Goal: Complete application form

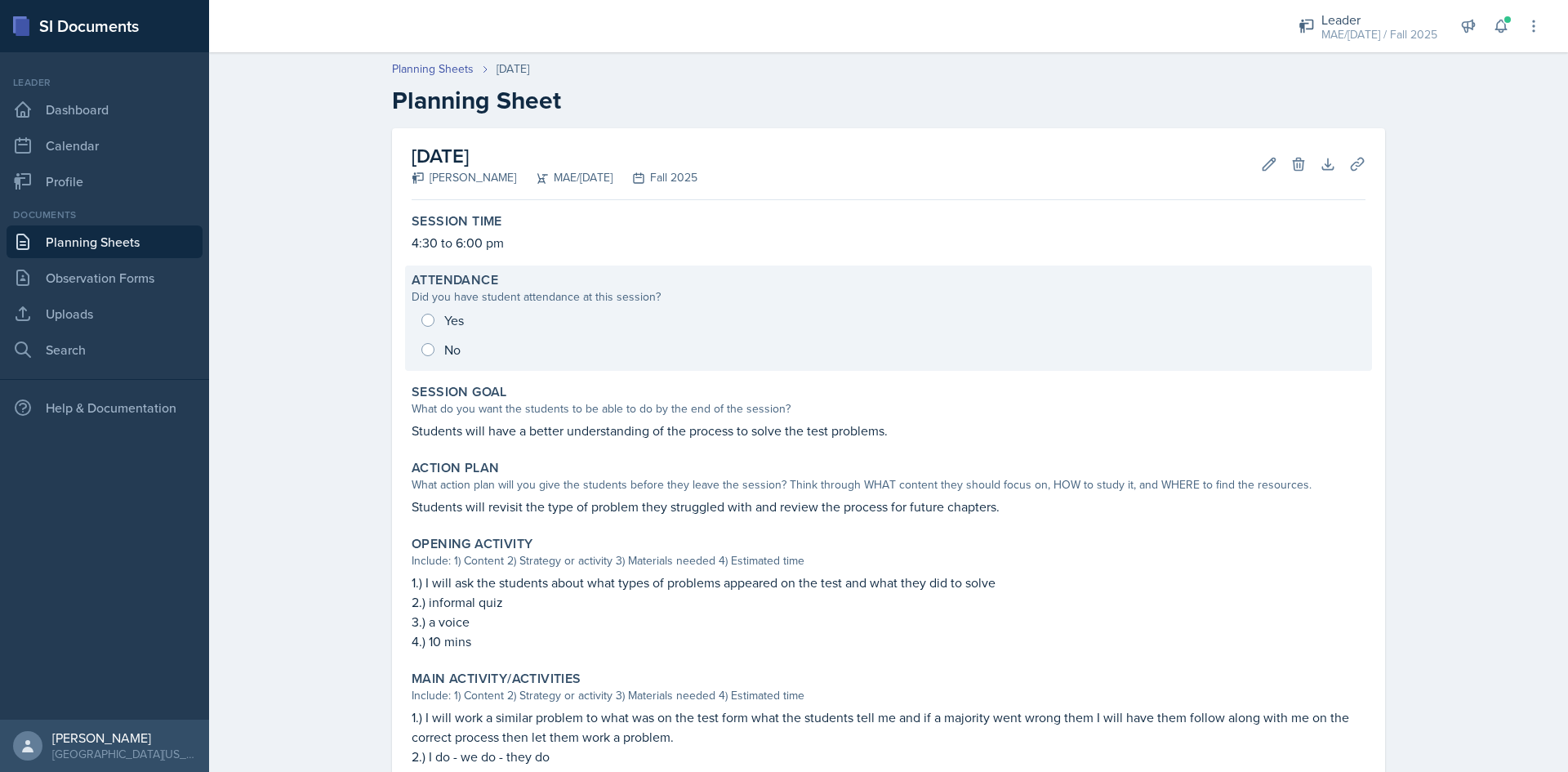
click at [425, 315] on div "Yes No" at bounding box center [889, 335] width 954 height 59
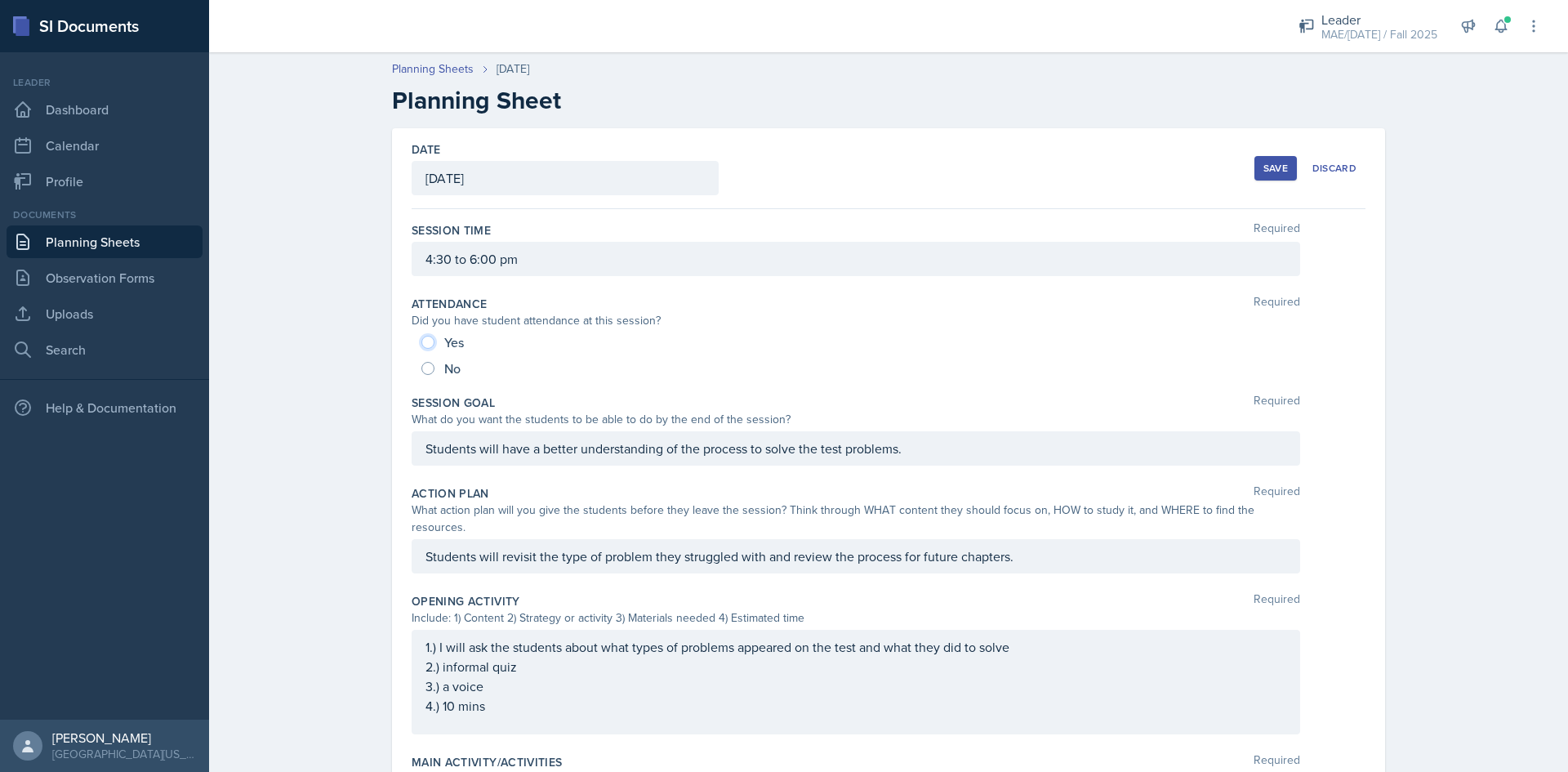
click at [426, 342] on input "Yes" at bounding box center [427, 343] width 13 height 13
radio input "true"
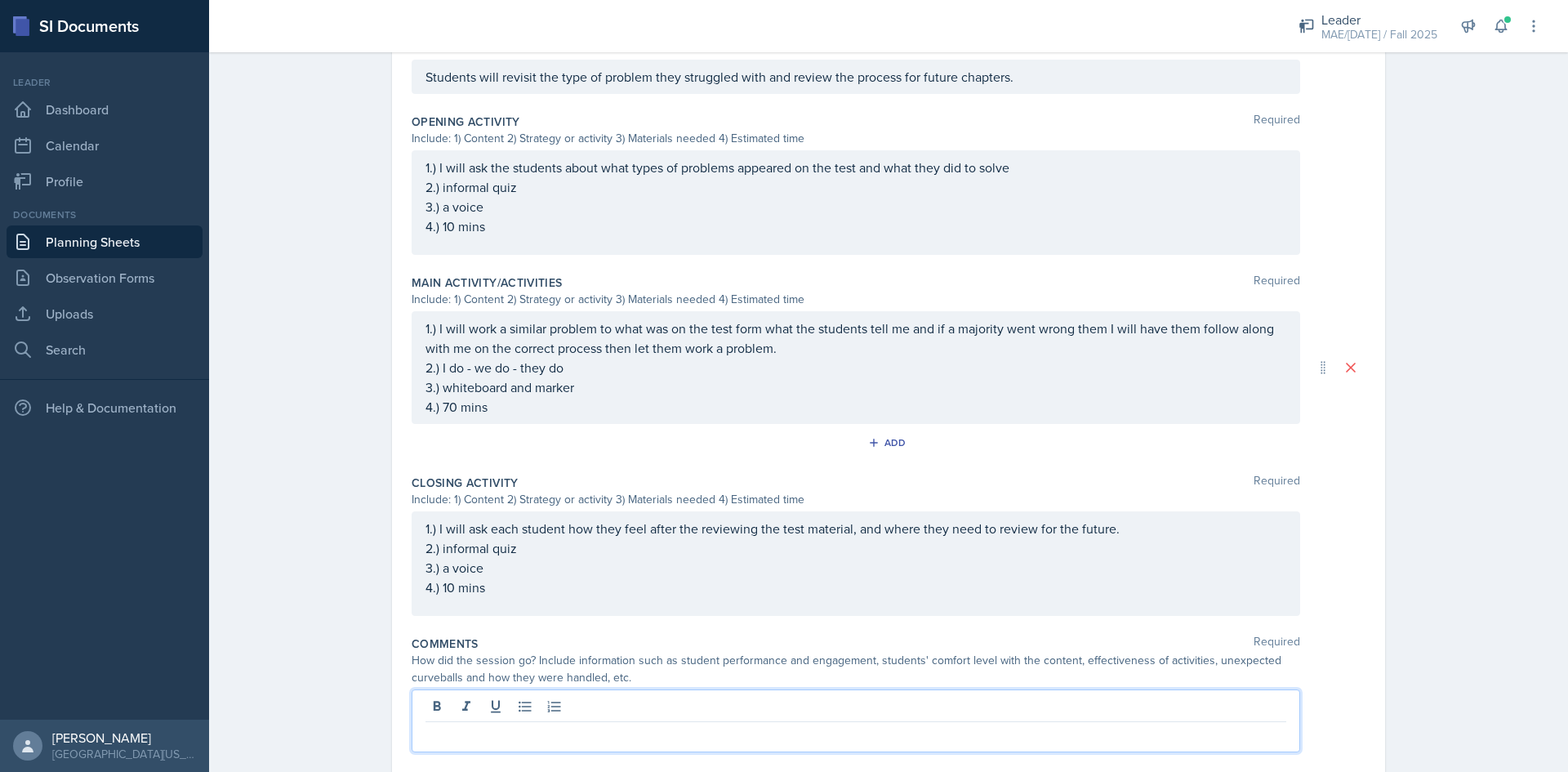
click at [642, 725] on p at bounding box center [856, 734] width 861 height 19
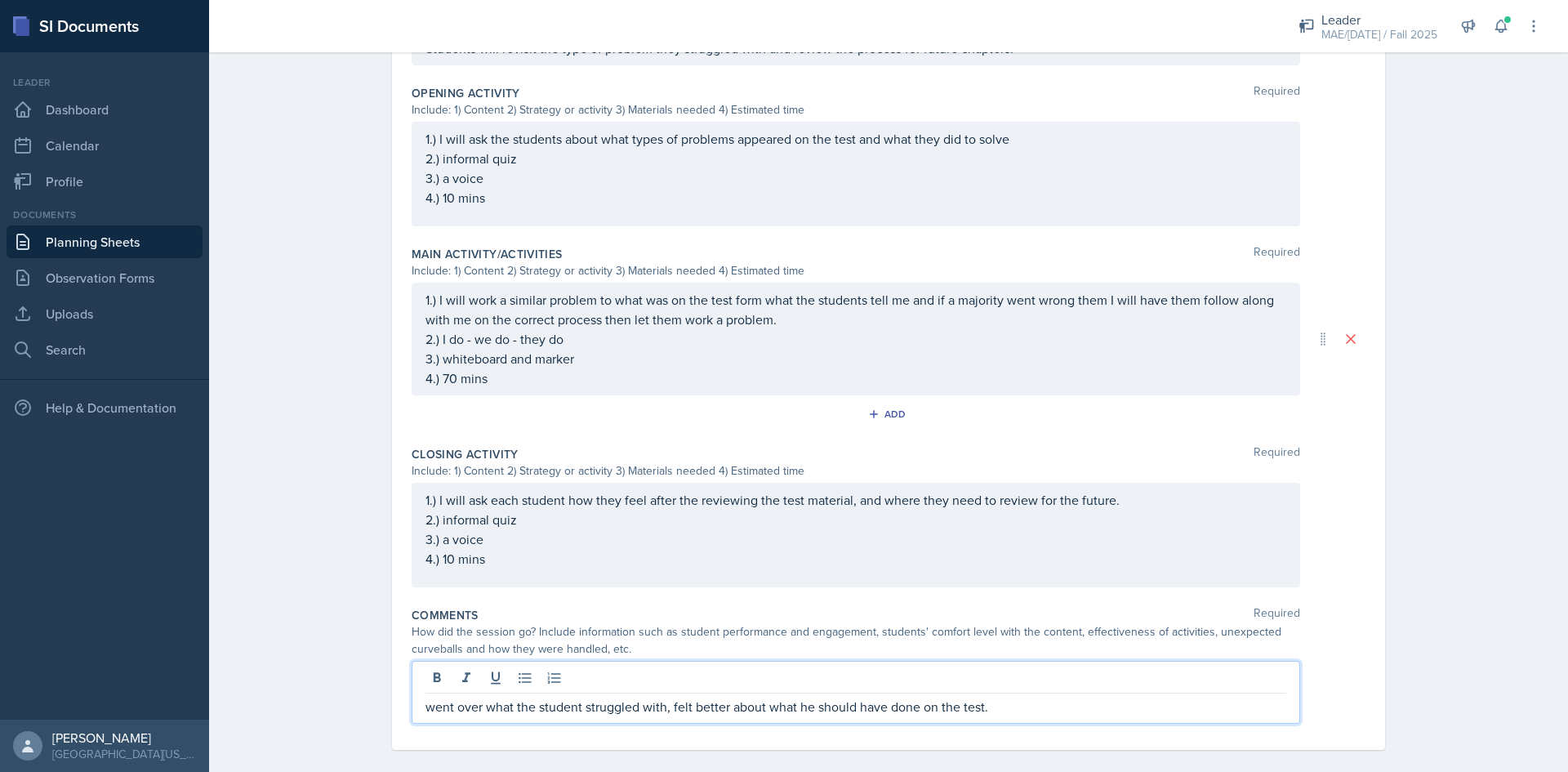
click at [1006, 697] on p "went over what the student struggled with, felt better about what he should hav…" at bounding box center [856, 706] width 861 height 19
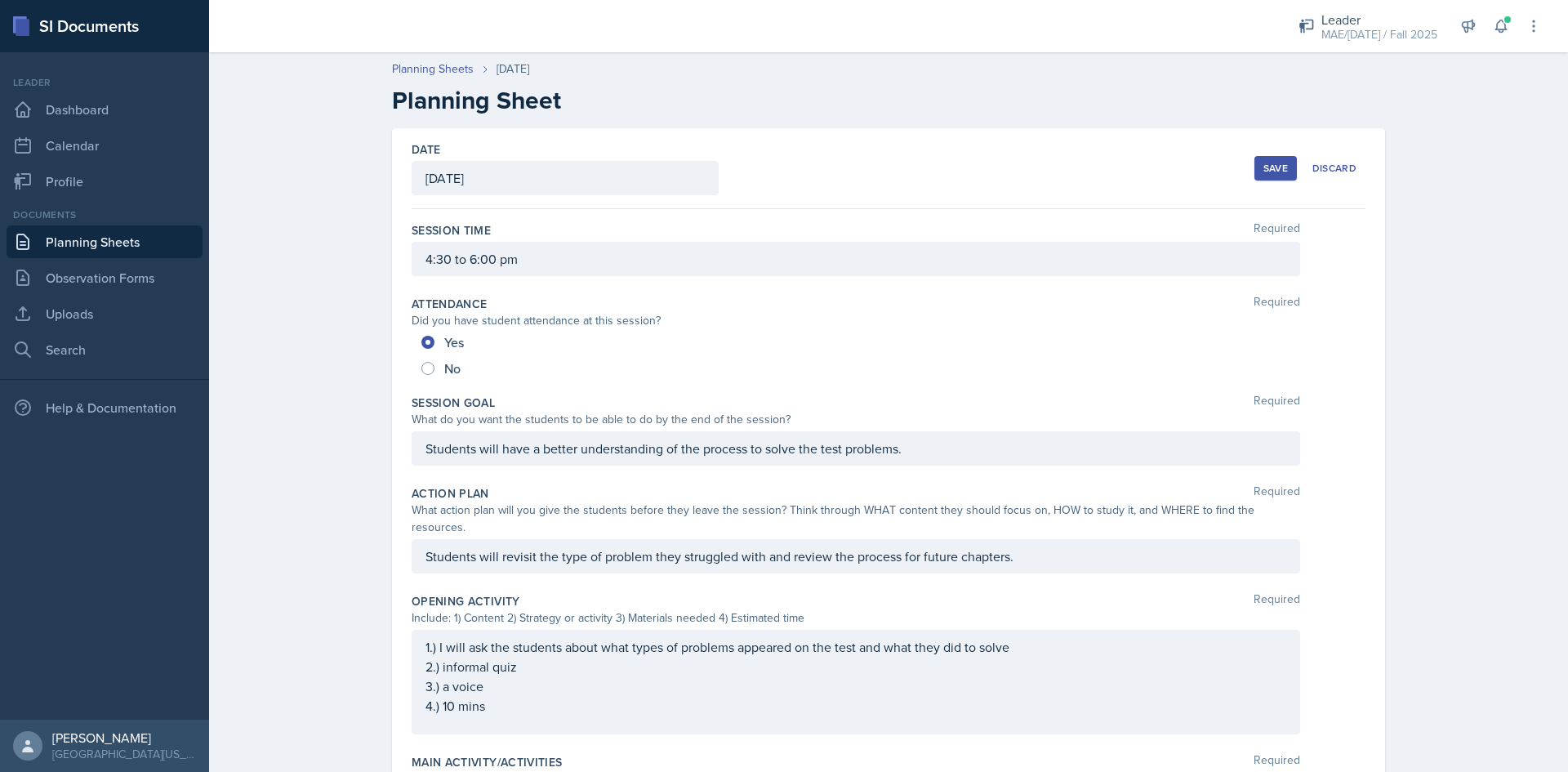
click at [1273, 169] on div "Save" at bounding box center [1276, 169] width 25 height 13
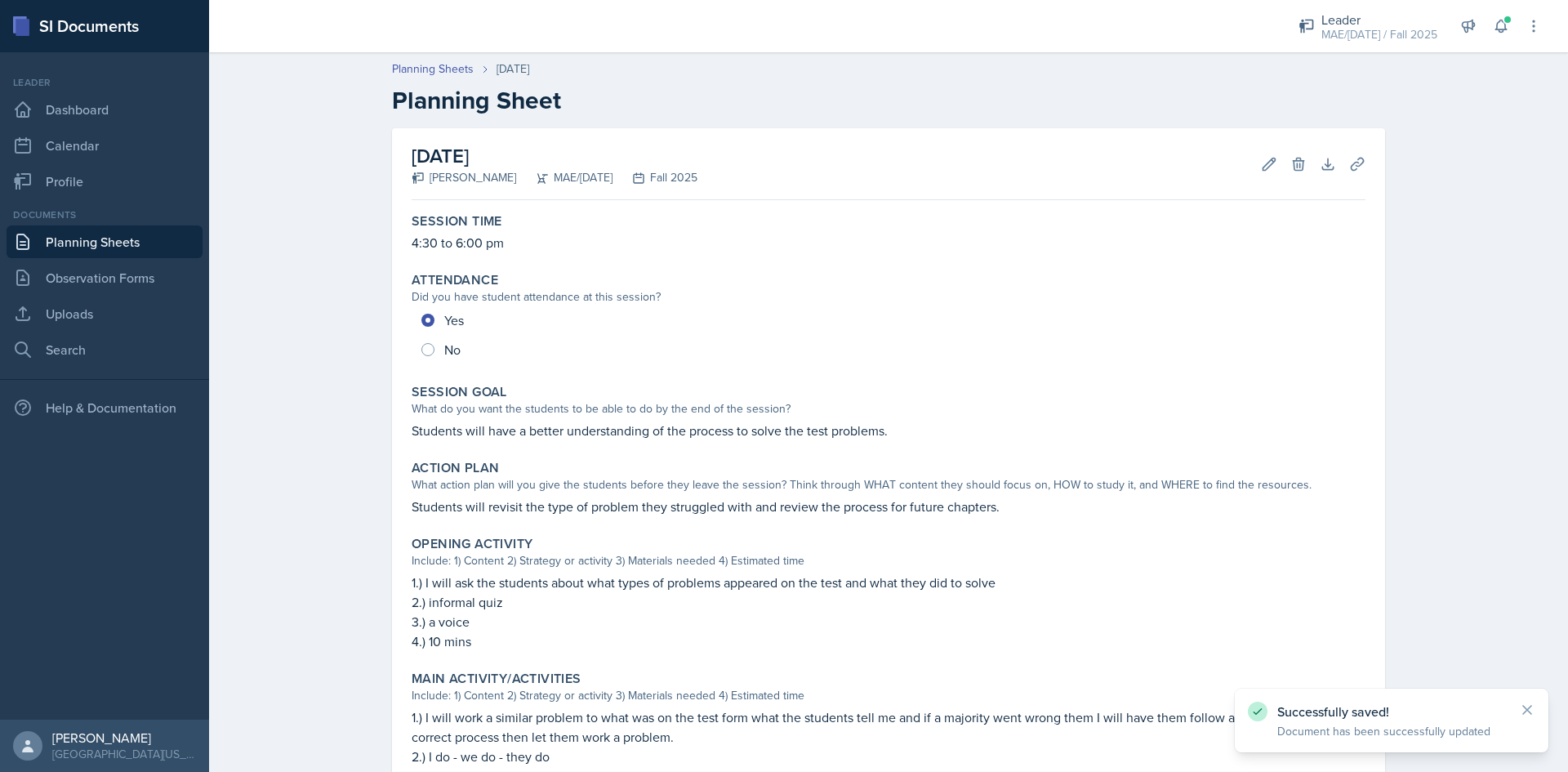
scroll to position [375, 0]
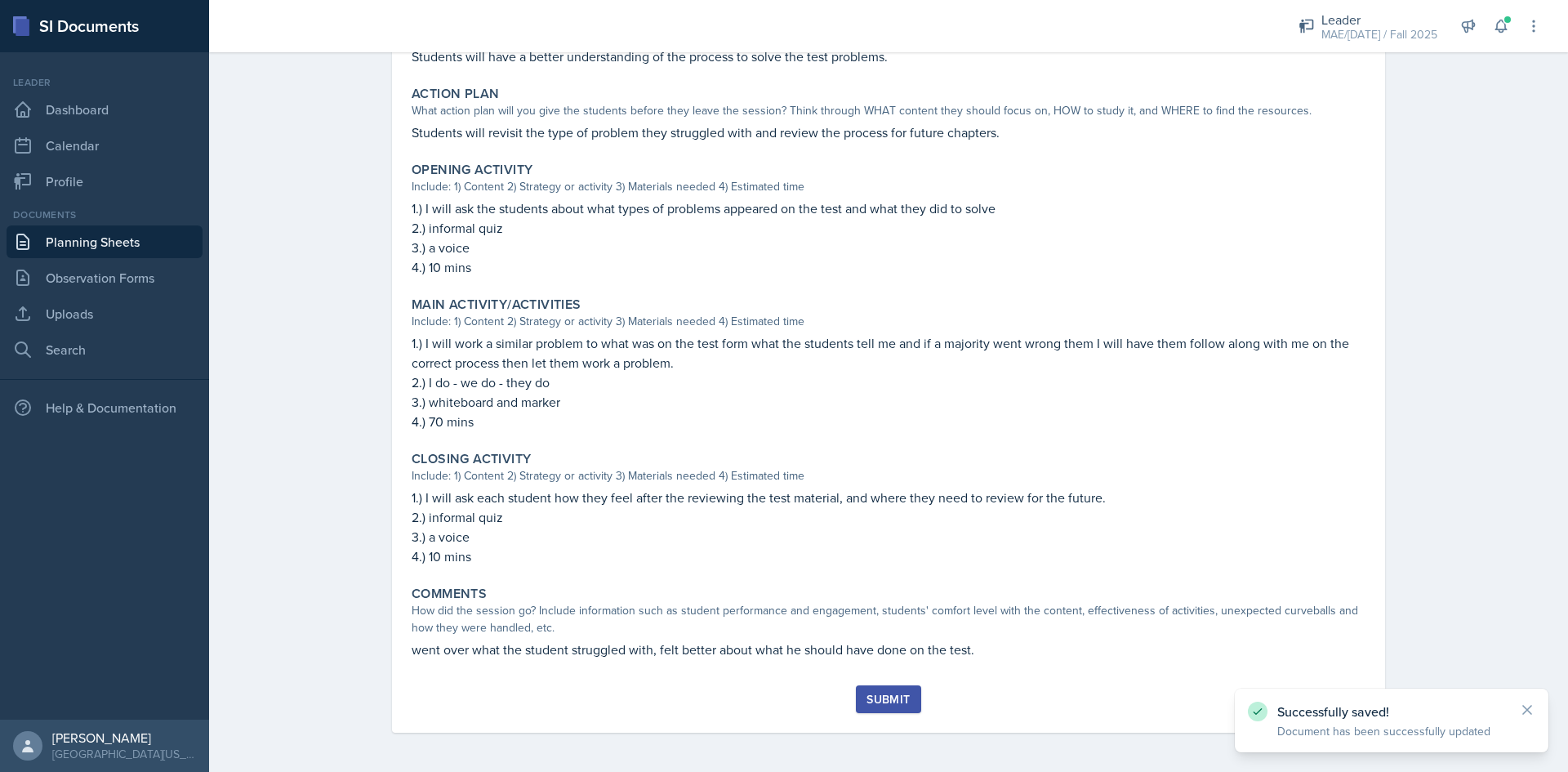
click at [903, 704] on div "Submit" at bounding box center [888, 700] width 43 height 13
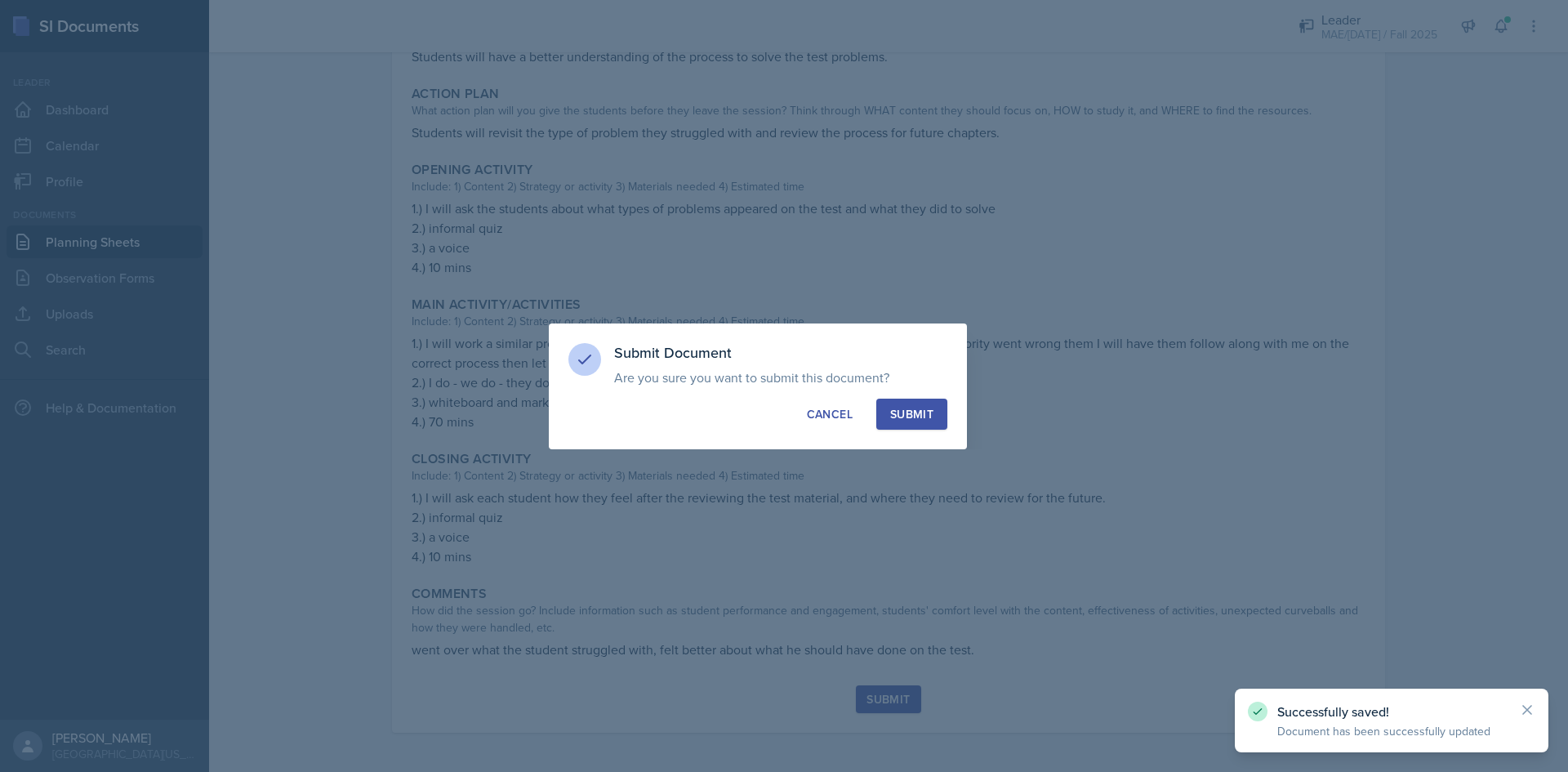
click at [900, 421] on div "Submit" at bounding box center [912, 415] width 43 height 16
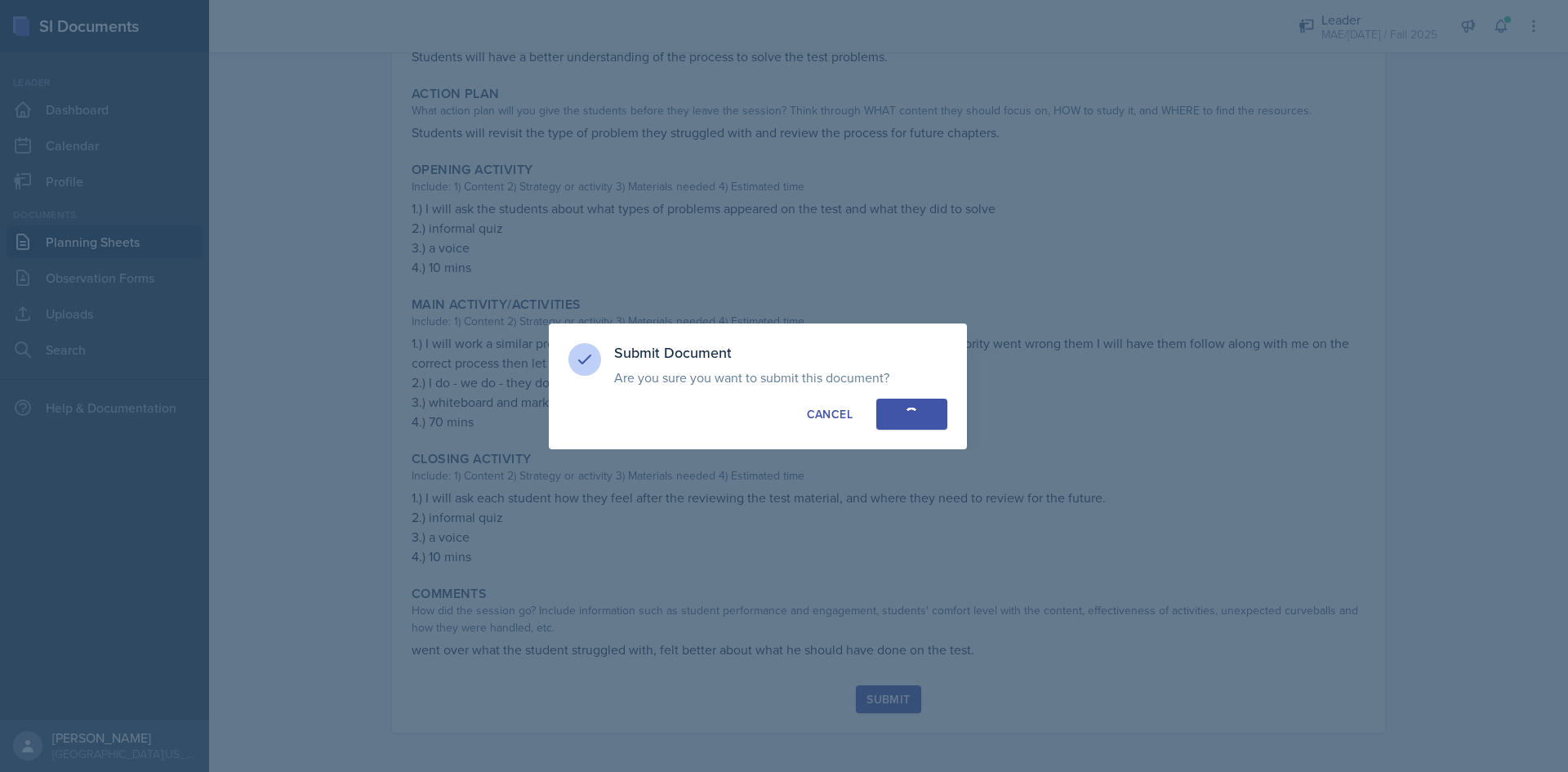
radio input "true"
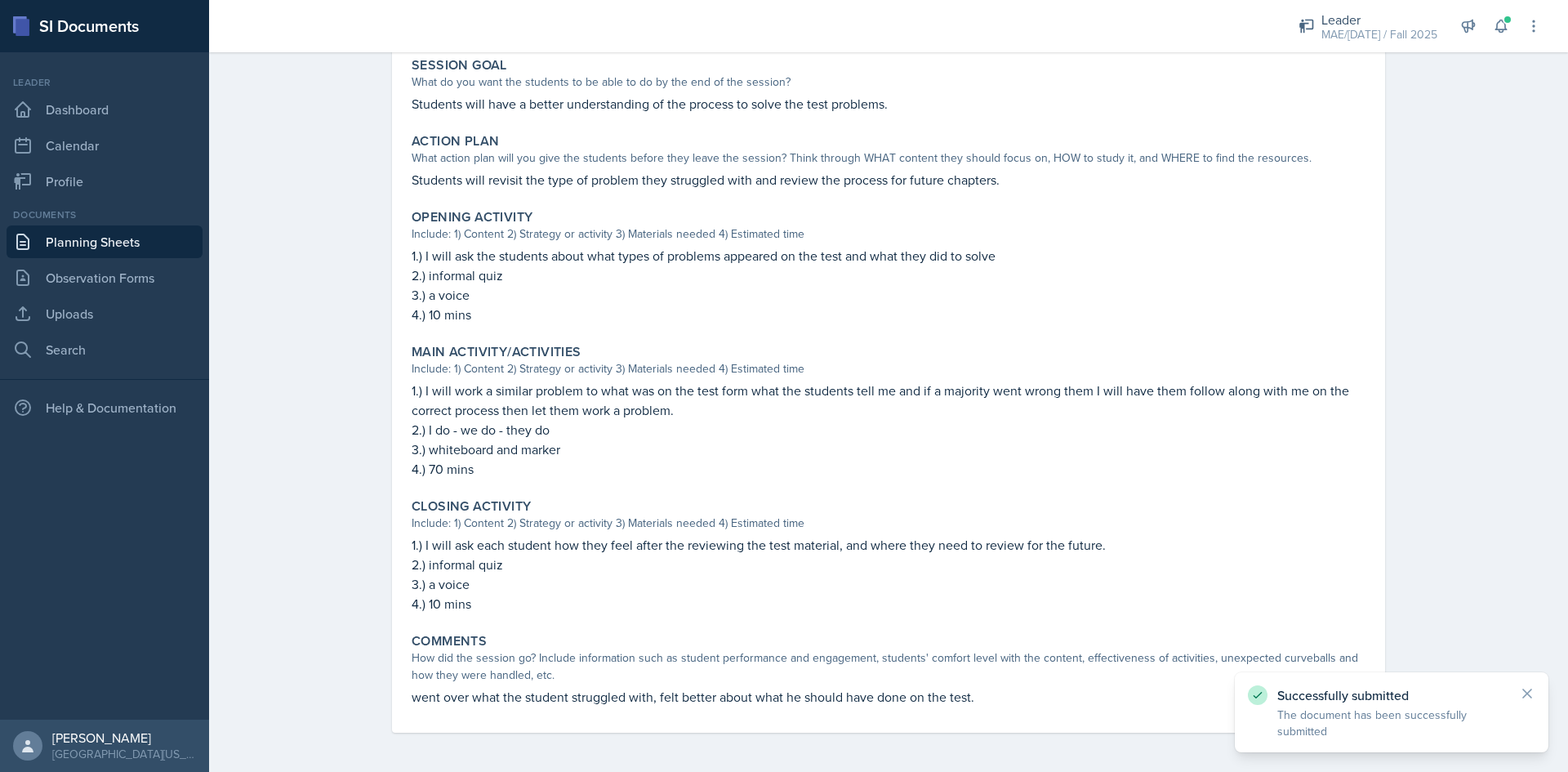
scroll to position [327, 0]
